Goal: Navigation & Orientation: Find specific page/section

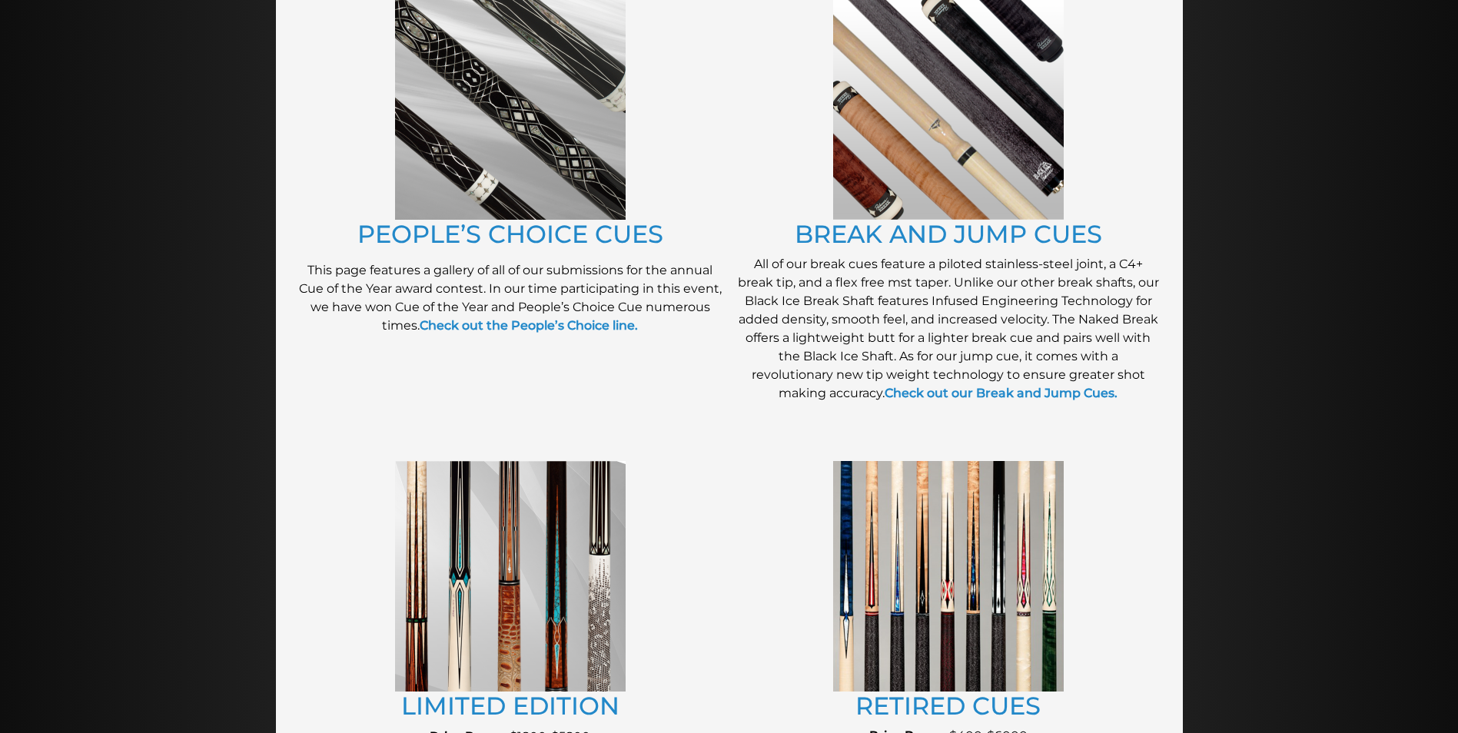
scroll to position [1316, 0]
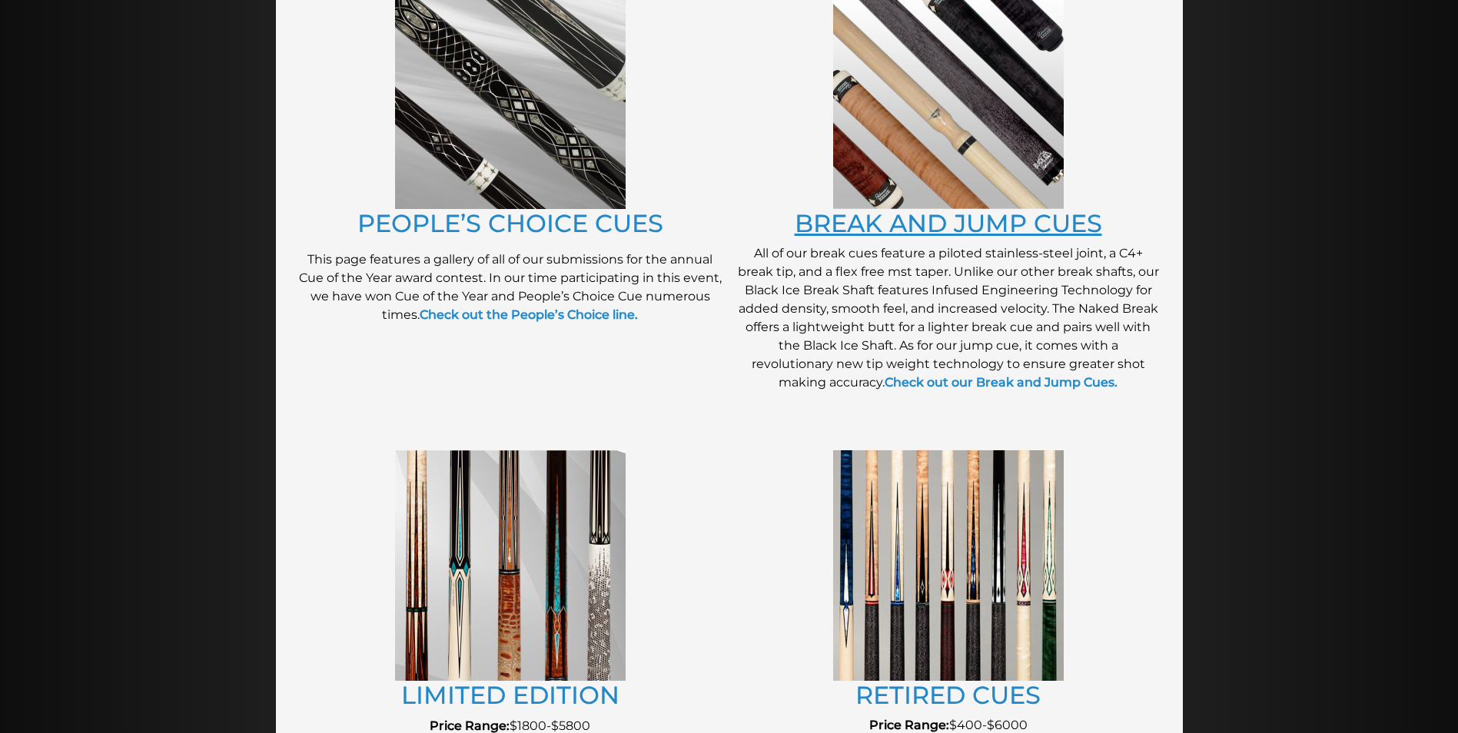
click at [873, 224] on link "BREAK AND JUMP CUES" at bounding box center [948, 223] width 307 height 30
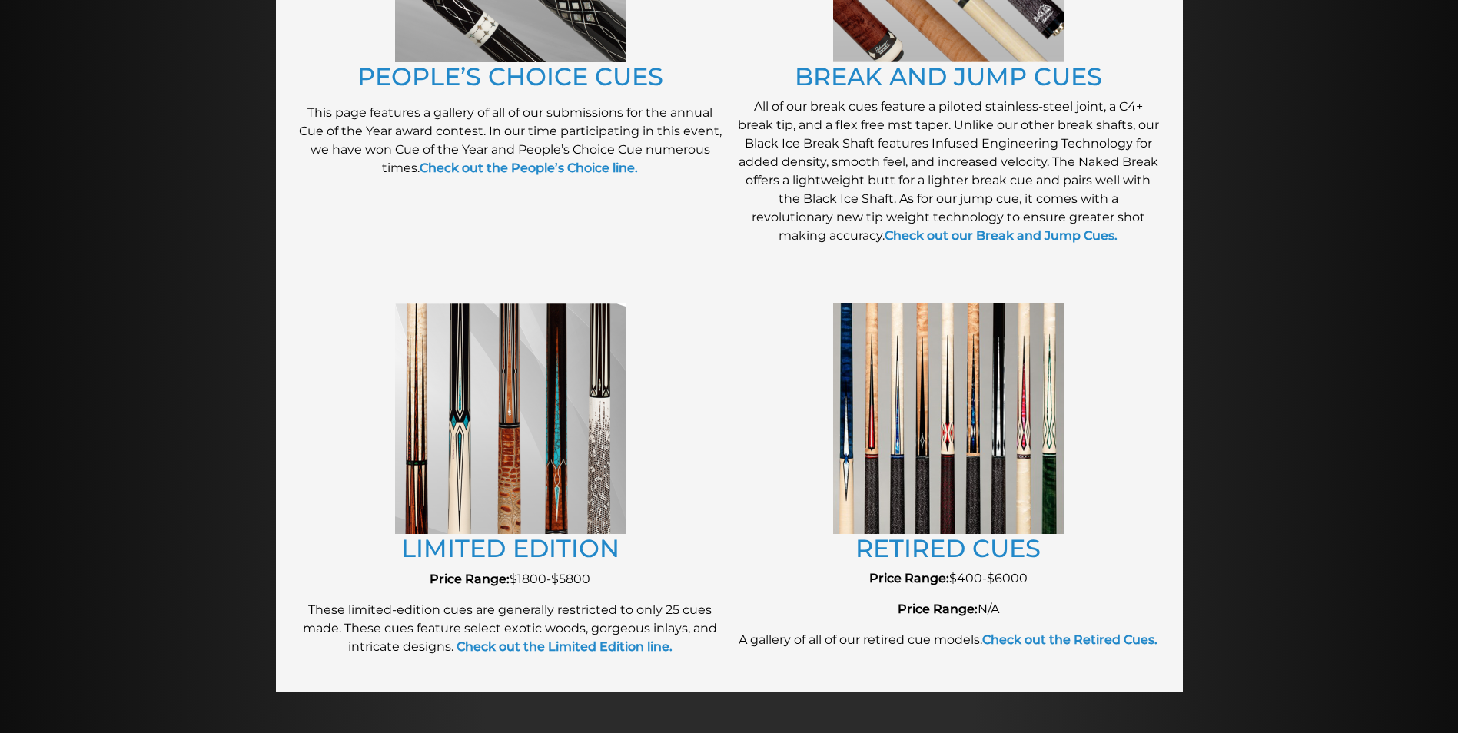
scroll to position [1469, 0]
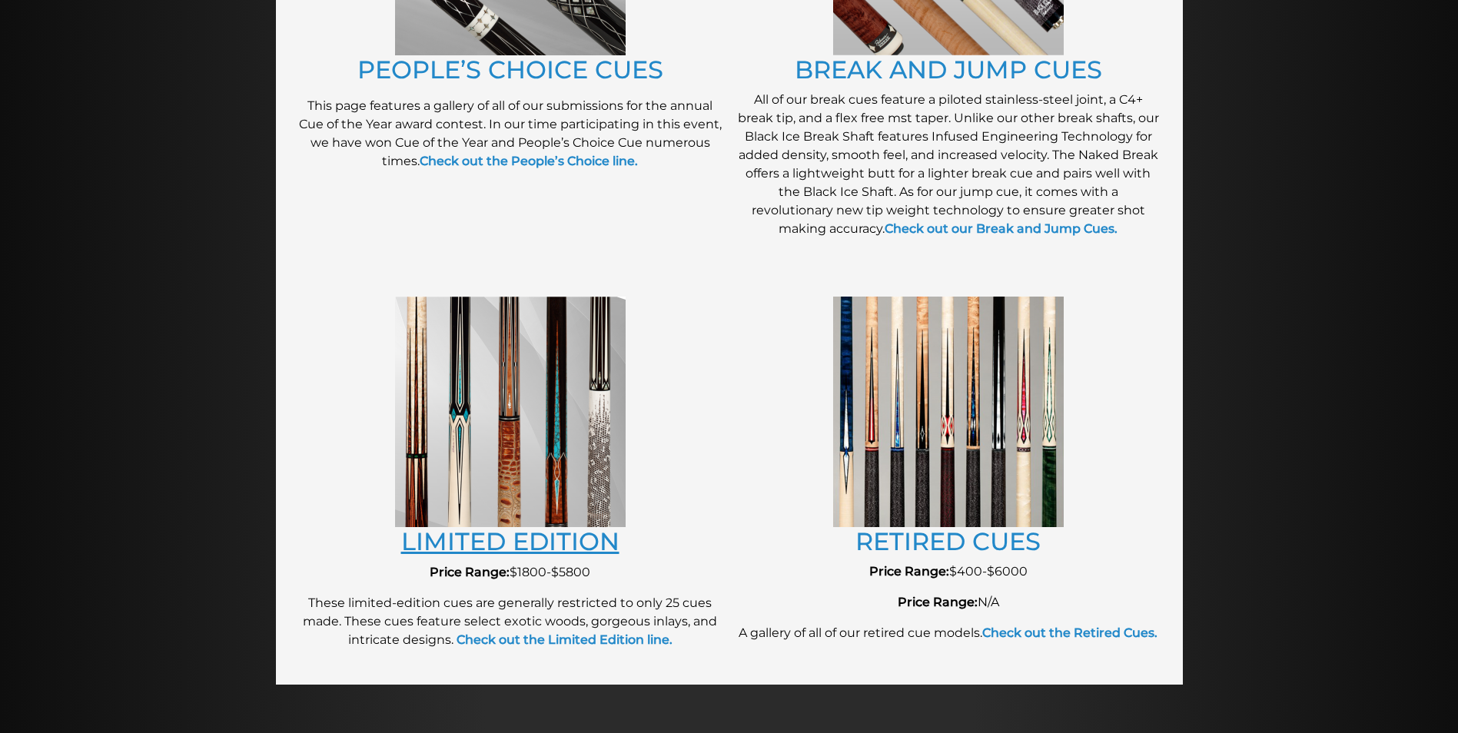
click at [533, 540] on link "LIMITED EDITION" at bounding box center [510, 541] width 218 height 30
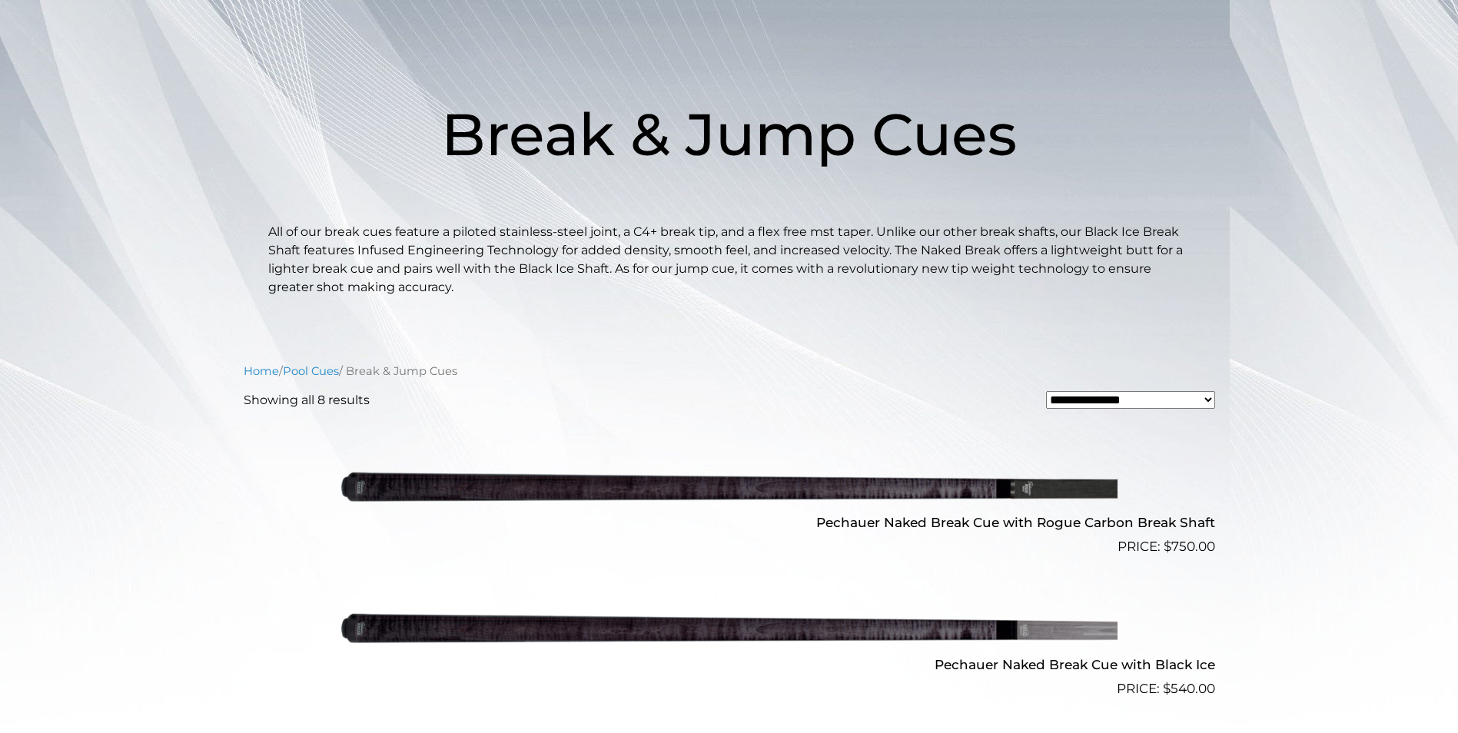
scroll to position [156, 0]
